Goal: Transaction & Acquisition: Register for event/course

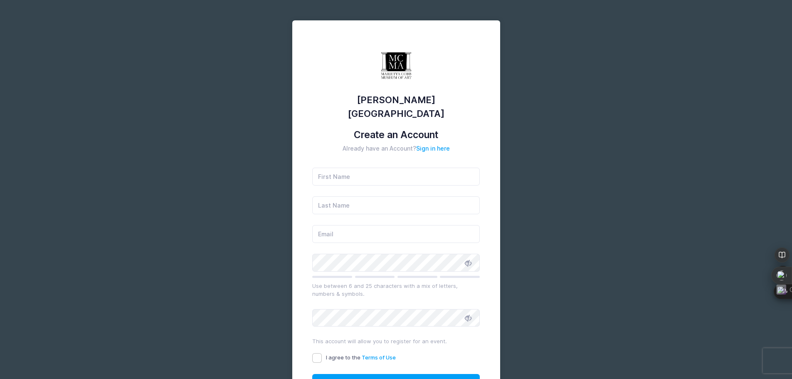
type input "[PERSON_NAME]"
type input "[EMAIL_ADDRESS][DOMAIN_NAME]"
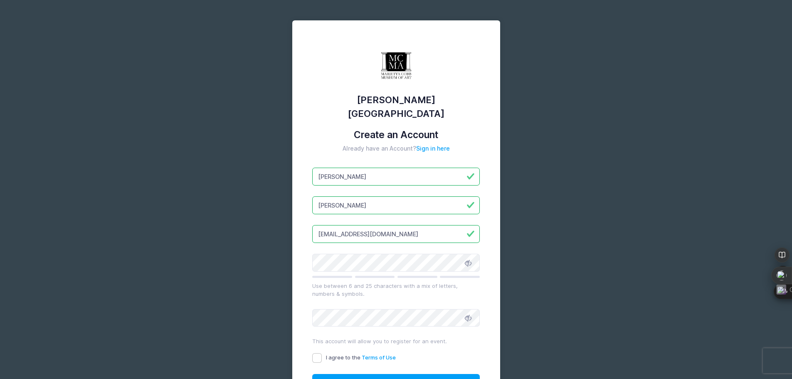
click at [380, 196] on input "[PERSON_NAME]" at bounding box center [396, 205] width 168 height 18
click at [366, 168] on input "[PERSON_NAME]" at bounding box center [396, 177] width 168 height 18
click at [316, 353] on input "I agree to the Terms of Use" at bounding box center [317, 358] width 10 height 10
checkbox input "true"
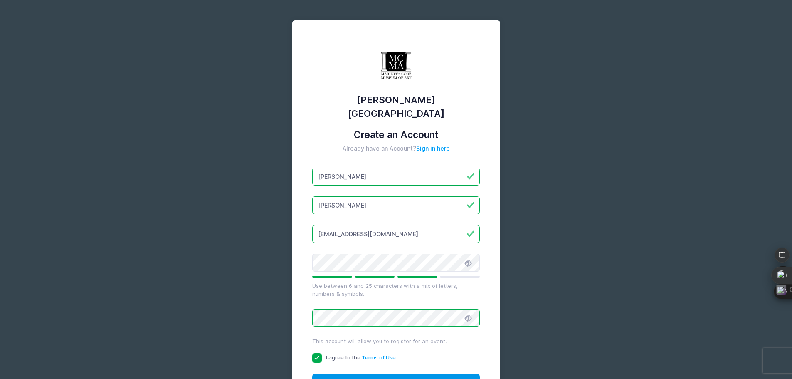
click at [379, 374] on button "Create Account" at bounding box center [396, 383] width 168 height 18
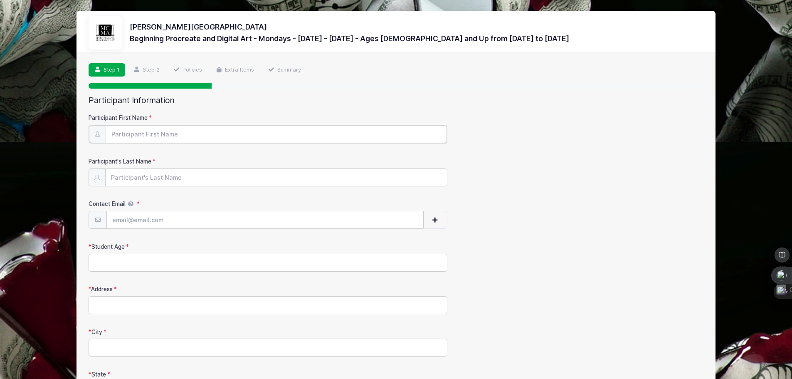
click at [152, 131] on input "Participant First Name" at bounding box center [276, 134] width 341 height 18
type input "[PERSON_NAME]"
type input "[EMAIL_ADDRESS][DOMAIN_NAME]"
type input "110 Hamilton Ct."
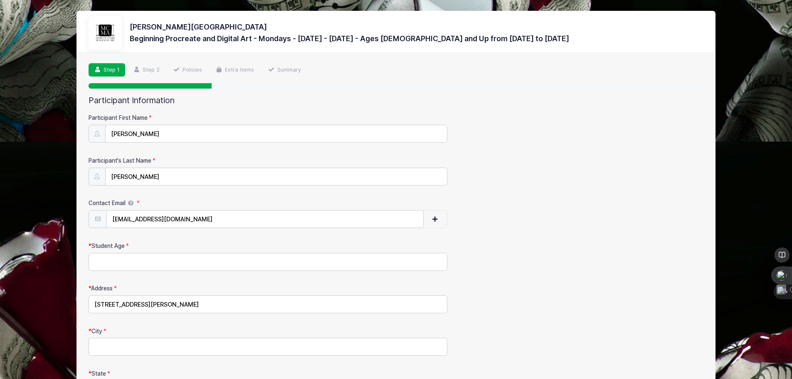
type input "Marietta"
select select "GA"
type input "30068"
type input "[PHONE_NUMBER]"
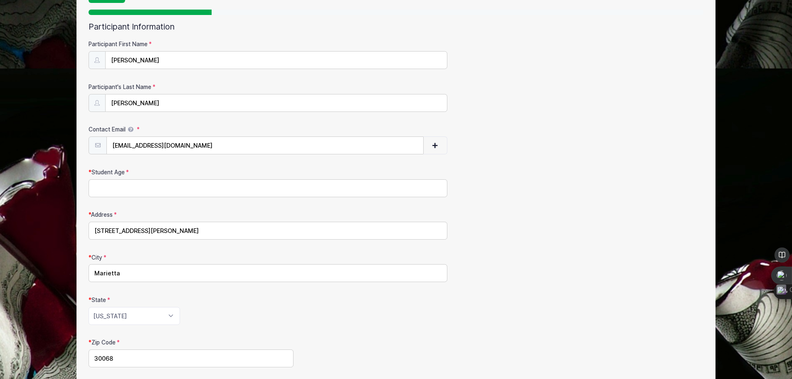
scroll to position [125, 0]
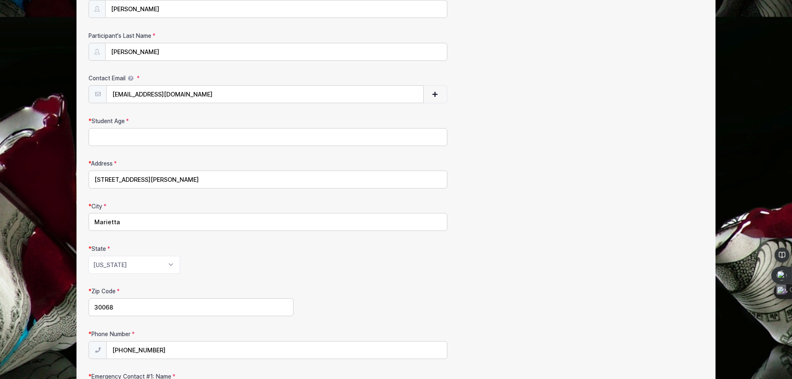
click at [133, 141] on input "Student Age" at bounding box center [268, 137] width 359 height 18
type input "47"
click at [540, 178] on div "Address 110 Hamilton Ct." at bounding box center [396, 173] width 615 height 29
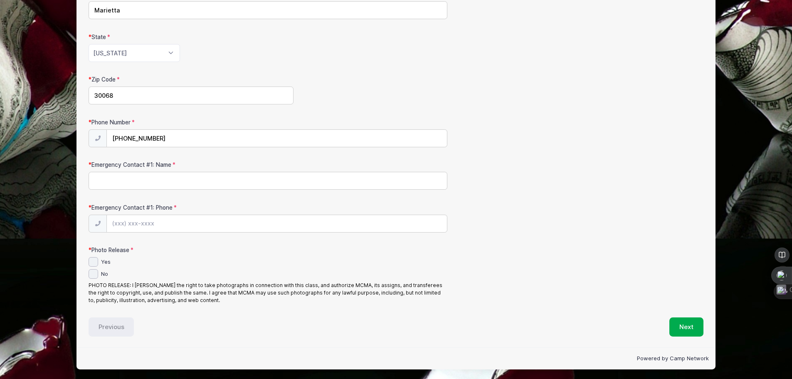
scroll to position [338, 0]
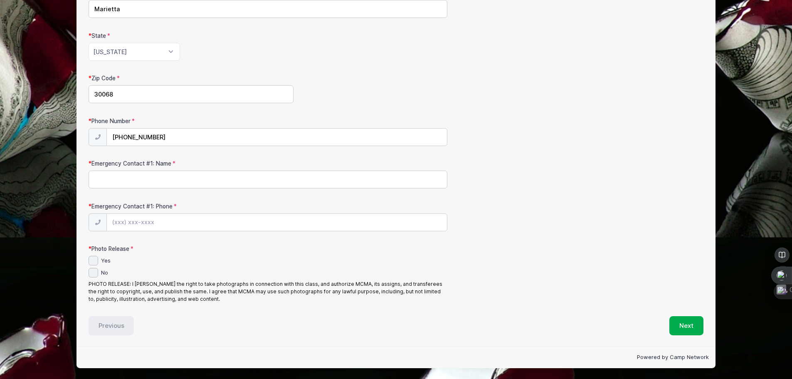
click at [158, 181] on input "Emergency Contact #1: Name" at bounding box center [268, 179] width 359 height 18
type input "[PERSON_NAME]"
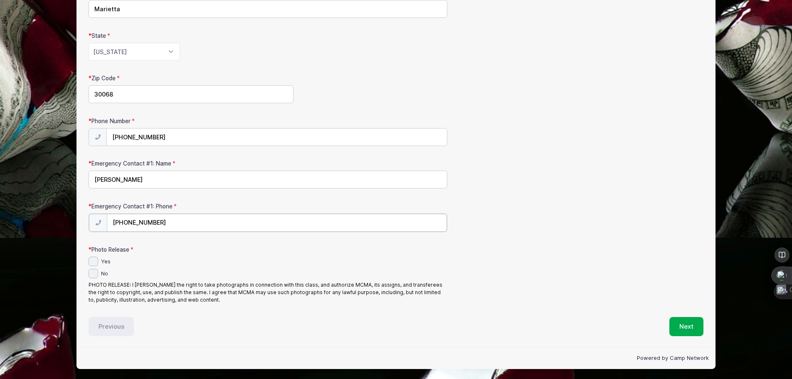
type input "[PHONE_NUMBER]"
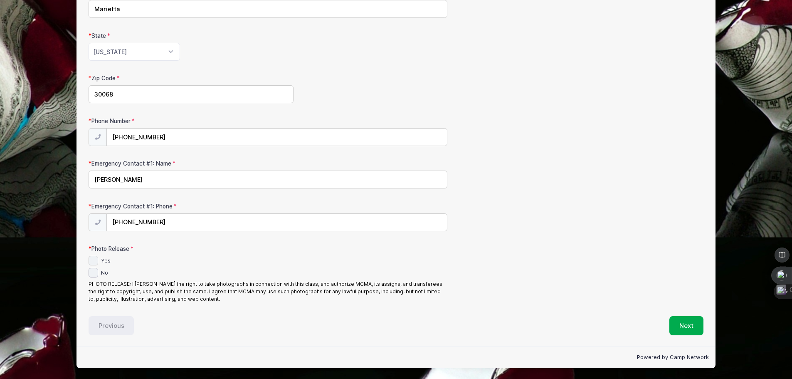
click at [89, 263] on input "Yes" at bounding box center [94, 261] width 10 height 10
checkbox input "true"
click at [684, 321] on button "Next" at bounding box center [686, 325] width 34 height 19
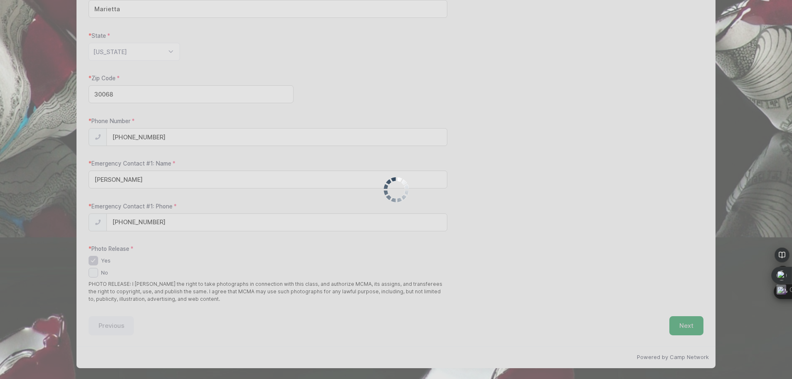
scroll to position [0, 0]
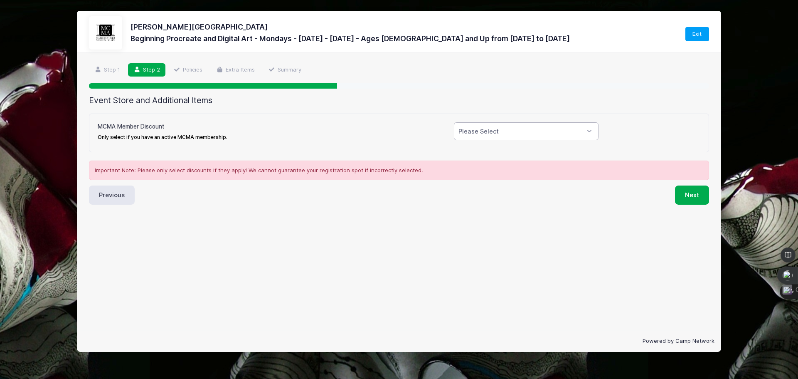
click at [568, 124] on select "Please Select Yes (-$20.00) No" at bounding box center [526, 131] width 145 height 18
select select "1"
click at [454, 122] on select "Please Select Yes (-$20.00) No" at bounding box center [526, 131] width 145 height 18
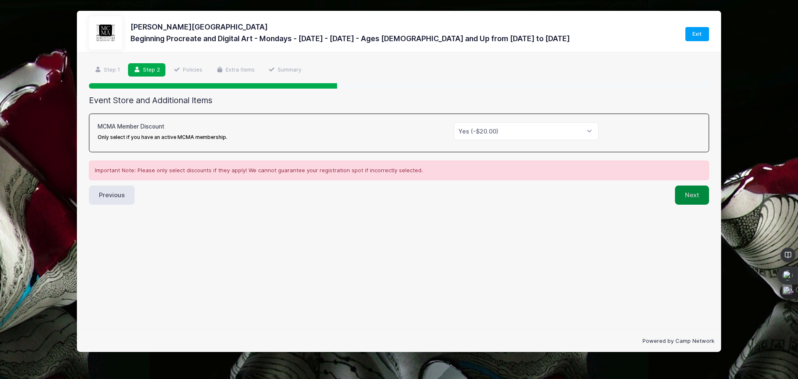
click at [688, 191] on button "Next" at bounding box center [692, 194] width 34 height 19
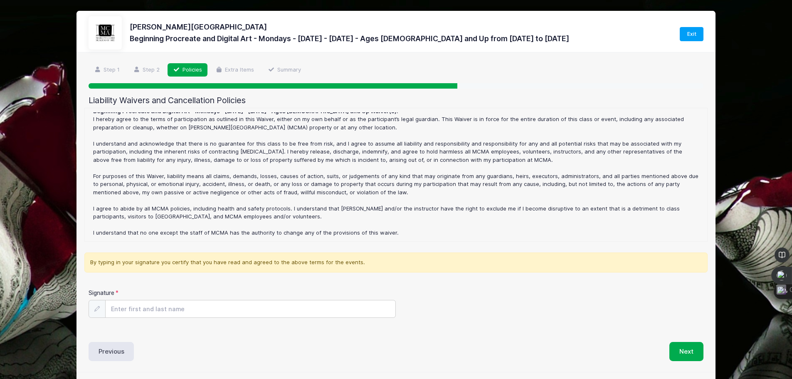
scroll to position [26, 0]
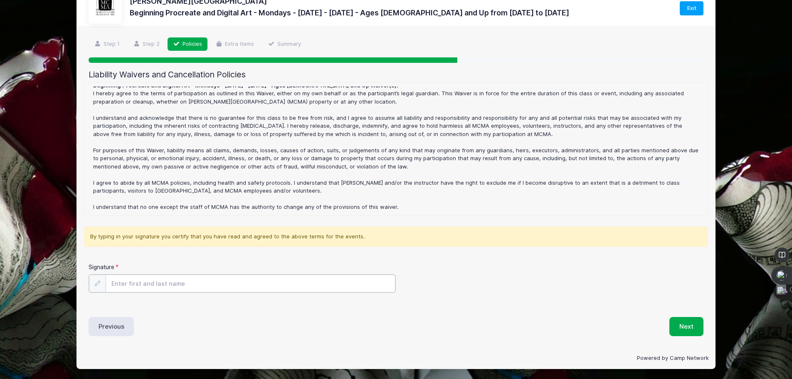
click at [213, 277] on input "Signature" at bounding box center [251, 283] width 290 height 18
type input "Steven Ayers"
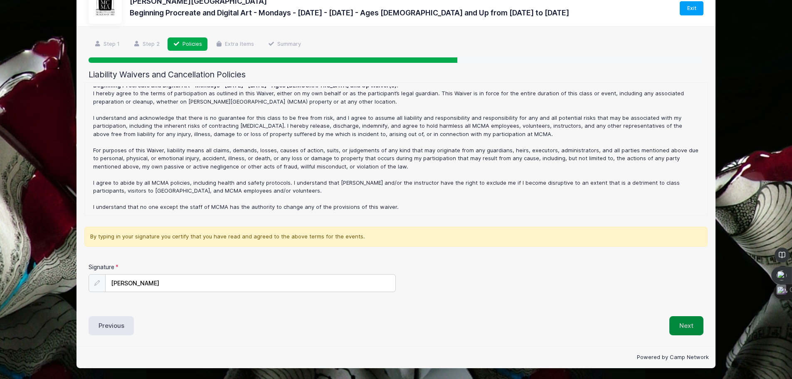
click at [682, 323] on button "Next" at bounding box center [686, 325] width 34 height 19
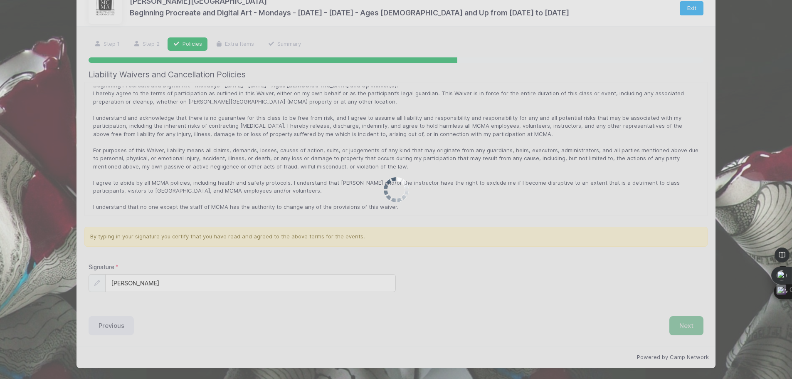
scroll to position [0, 0]
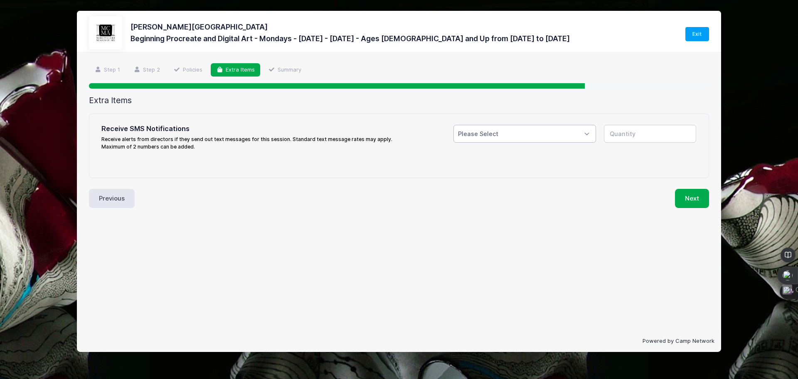
click at [574, 130] on select "Please Select Yes ($0.00) No" at bounding box center [525, 134] width 143 height 18
select select "1"
click at [454, 125] on select "Please Select Yes ($0.00) No" at bounding box center [525, 134] width 143 height 18
type input "1"
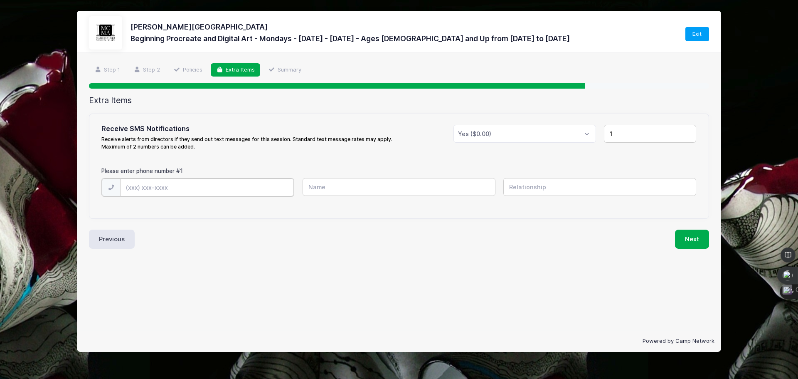
click at [0, 0] on input "text" at bounding box center [0, 0] width 0 height 0
type input "(470) 403-3240"
type input "Steven"
type input "Self"
click at [0, 0] on input "Steven" at bounding box center [0, 0] width 0 height 0
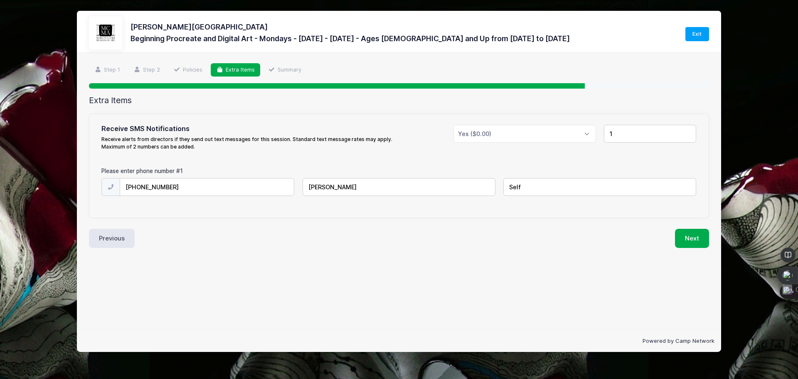
type input "Steven Ayers"
drag, startPoint x: 475, startPoint y: 267, endPoint x: 481, endPoint y: 266, distance: 5.8
click at [481, 266] on div "Step 4 /7 Step 1 Step 2 Policies Extra Items Summary Participant Information Pa…" at bounding box center [399, 190] width 645 height 277
click at [694, 238] on button "Next" at bounding box center [692, 238] width 34 height 19
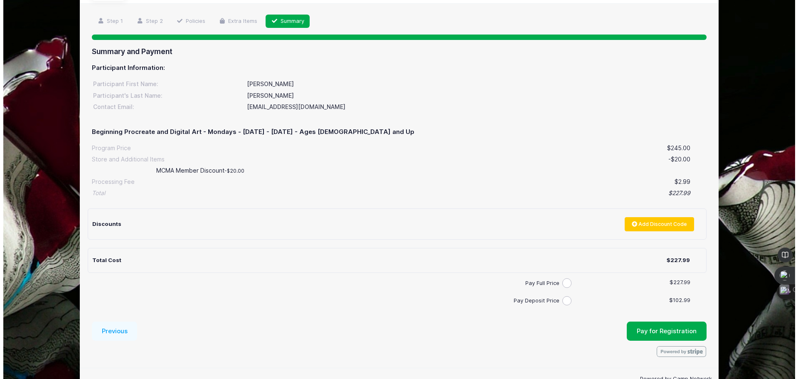
scroll to position [70, 0]
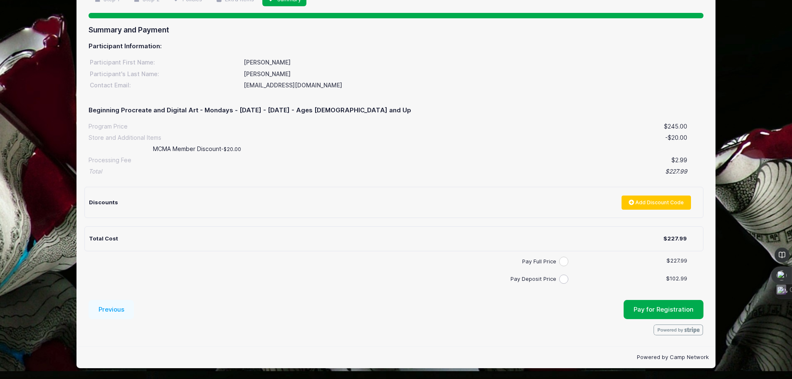
click at [563, 260] on input "Pay Full Price" at bounding box center [564, 262] width 10 height 10
radio input "true"
click at [651, 306] on span "Pay for Registration" at bounding box center [664, 309] width 60 height 7
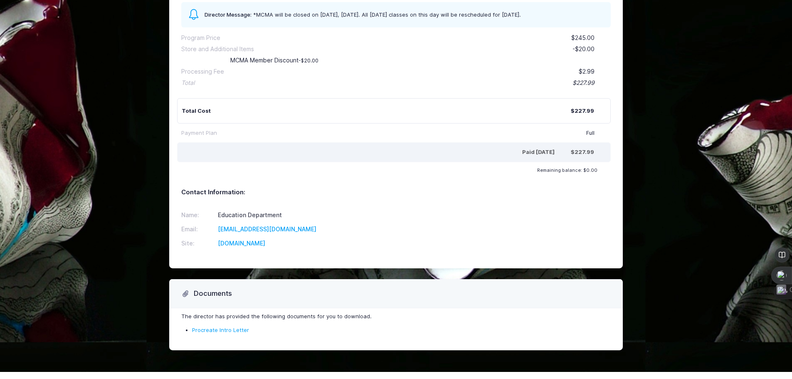
scroll to position [140, 0]
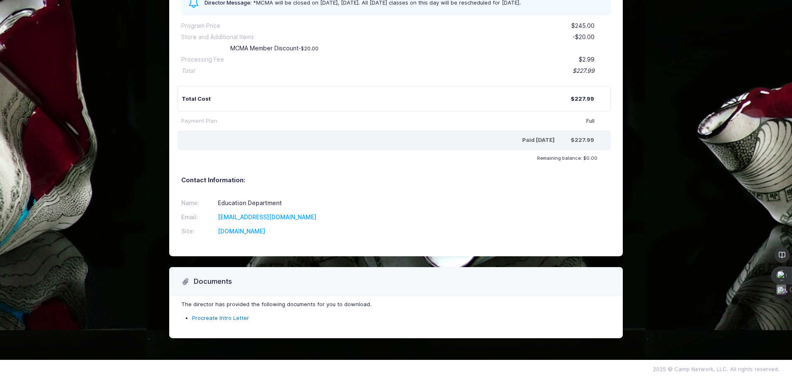
click at [235, 317] on link "Procreate Intro Letter" at bounding box center [220, 317] width 57 height 7
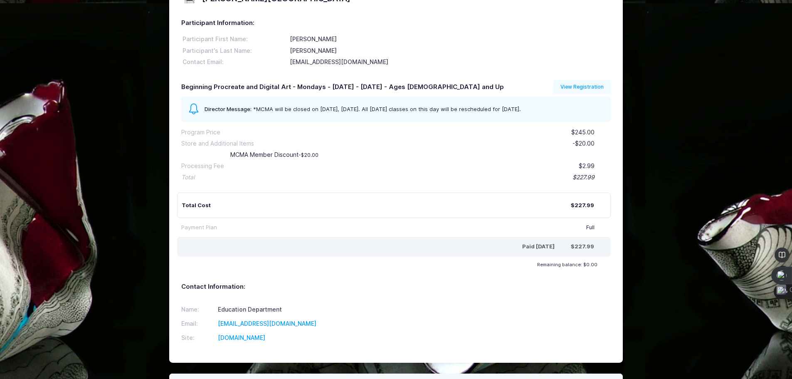
scroll to position [0, 0]
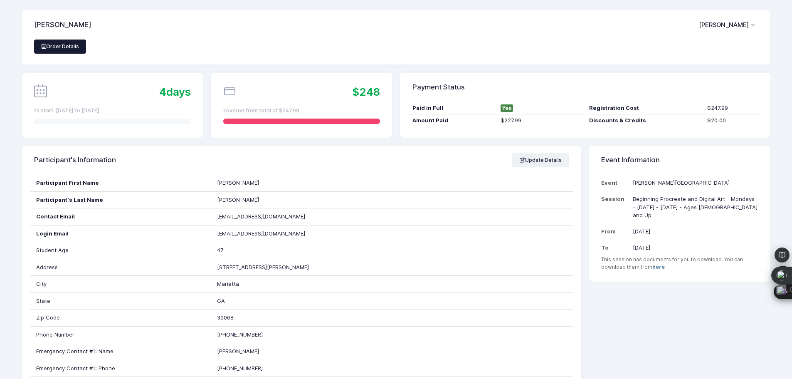
click at [74, 48] on link "Order Details" at bounding box center [60, 47] width 52 height 14
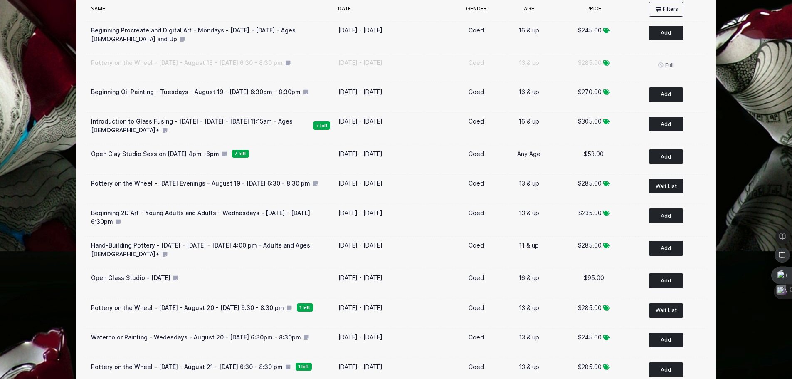
scroll to position [83, 0]
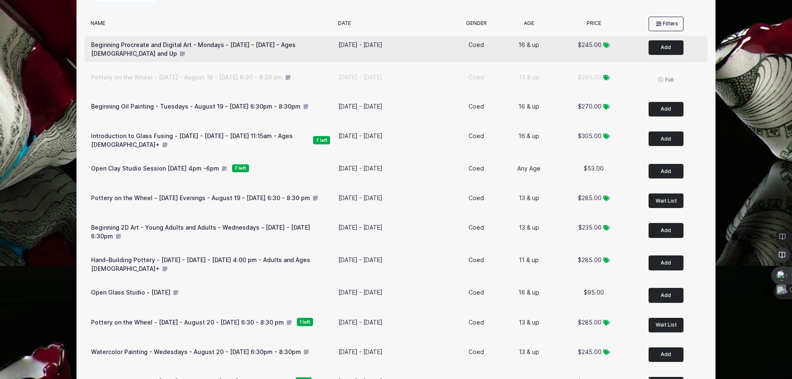
click at [212, 52] on div "🗓️ Beginning Procreate and Digital Art - Mondays - [DATE] - [DATE] - Ages [DEMO…" at bounding box center [210, 48] width 239 height 17
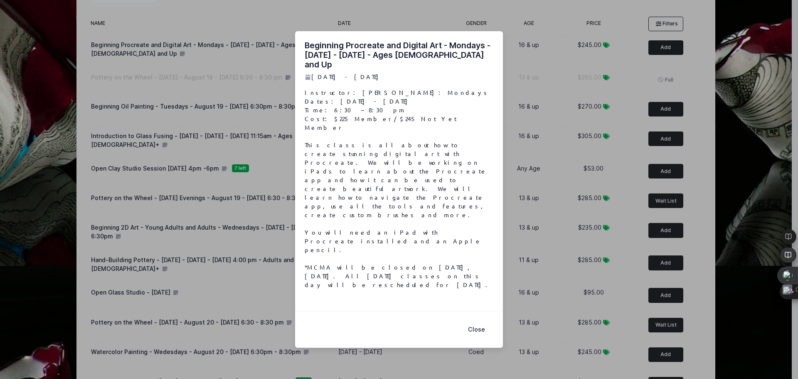
click at [474, 320] on button "Close" at bounding box center [476, 329] width 34 height 18
